Goal: Transaction & Acquisition: Subscribe to service/newsletter

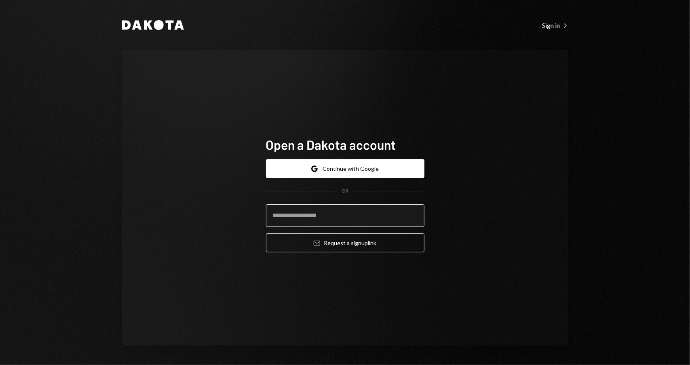
click at [378, 214] on input "email" at bounding box center [345, 215] width 158 height 23
type input "**********"
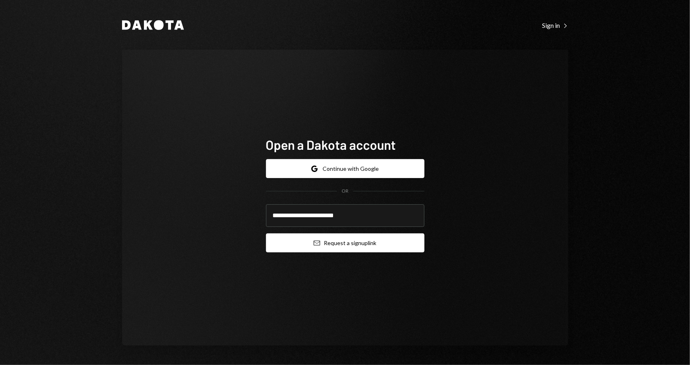
click at [401, 243] on button "Email Request a sign up link" at bounding box center [345, 243] width 158 height 19
